Goal: Task Accomplishment & Management: Use online tool/utility

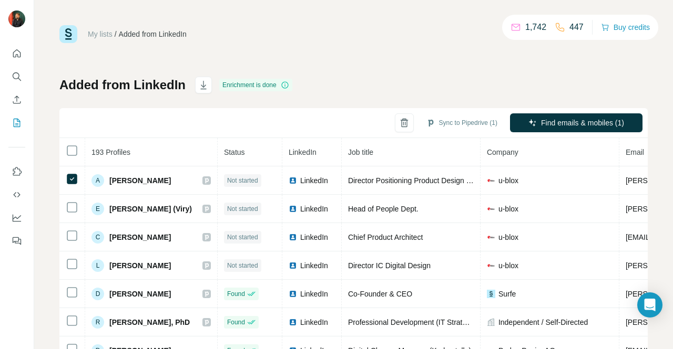
click at [243, 86] on div "Enrichment is done" at bounding box center [255, 85] width 73 height 13
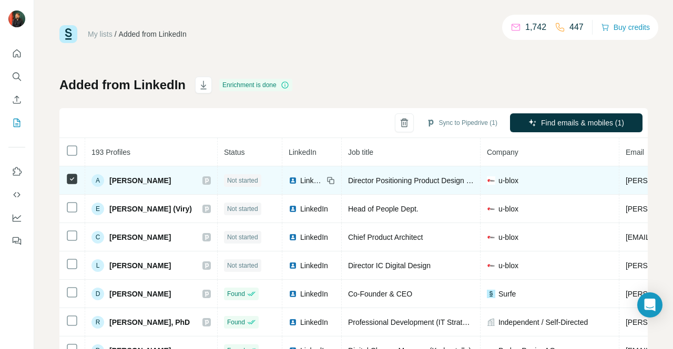
click at [239, 180] on span "Not started" at bounding box center [242, 180] width 31 height 9
click at [326, 178] on icon at bounding box center [330, 181] width 8 height 8
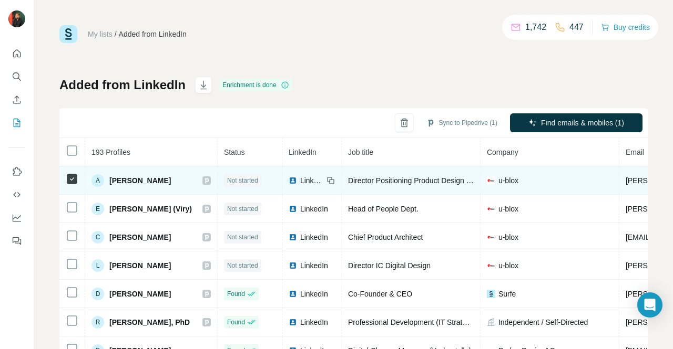
click at [116, 182] on span "[PERSON_NAME]" at bounding box center [139, 181] width 61 height 11
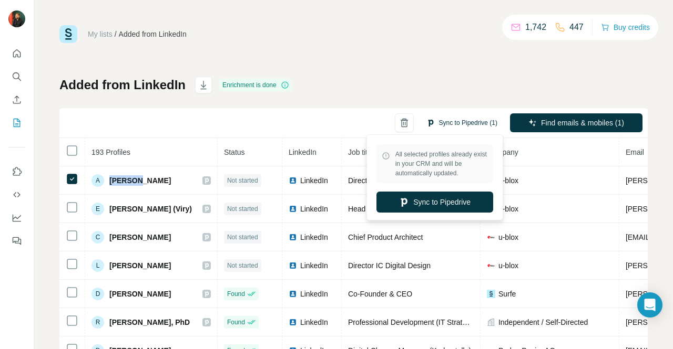
click at [450, 123] on button "Sync to Pipedrive (1)" at bounding box center [462, 123] width 86 height 16
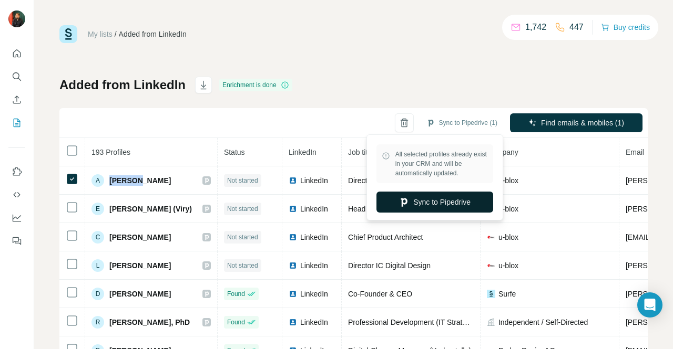
click at [413, 195] on button "Sync to Pipedrive" at bounding box center [434, 202] width 117 height 21
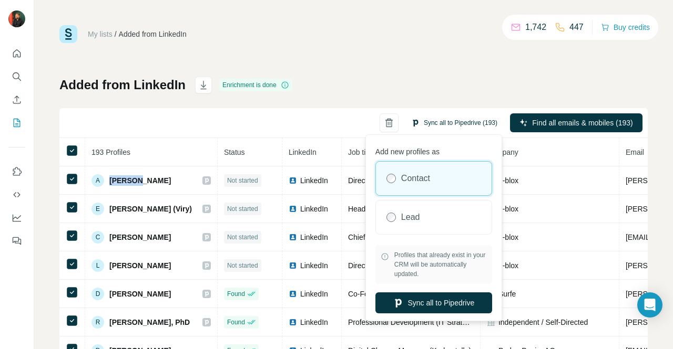
click at [433, 124] on button "Sync all to Pipedrive (193)" at bounding box center [454, 123] width 101 height 16
click at [427, 299] on button "Sync all to Pipedrive" at bounding box center [433, 303] width 117 height 21
